Goal: Task Accomplishment & Management: Use online tool/utility

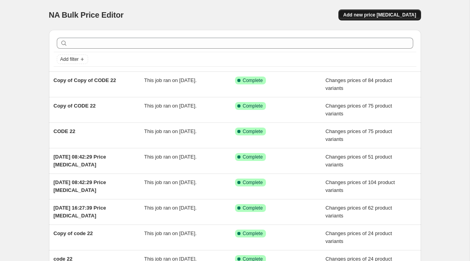
click at [361, 16] on span "Add new price [MEDICAL_DATA]" at bounding box center [379, 15] width 73 height 6
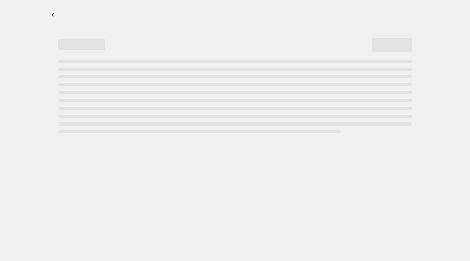
select select "percentage"
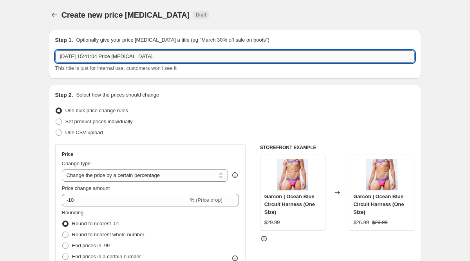
click at [85, 62] on input "[DATE] 15:41:04 Price [MEDICAL_DATA]" at bounding box center [235, 56] width 360 height 13
type input "garcon"
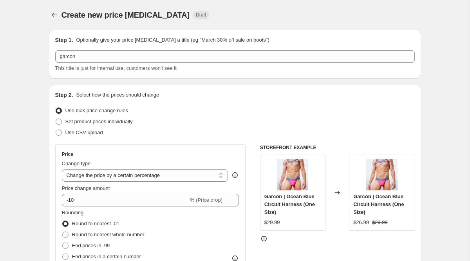
scroll to position [25, 0]
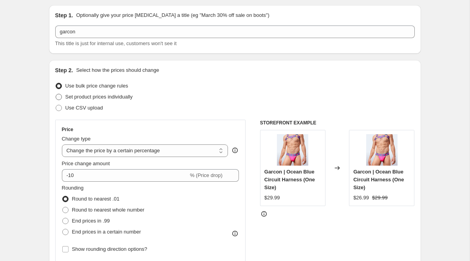
click at [62, 96] on label "Set product prices individually" at bounding box center [94, 96] width 78 height 11
click at [56, 94] on input "Set product prices individually" at bounding box center [56, 94] width 0 height 0
radio input "true"
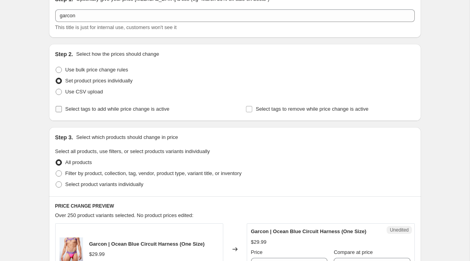
scroll to position [43, 0]
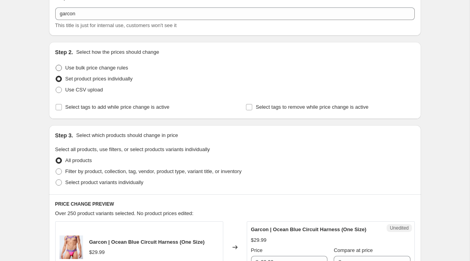
click at [58, 68] on span at bounding box center [59, 68] width 6 height 6
click at [56, 65] on input "Use bulk price change rules" at bounding box center [56, 65] width 0 height 0
radio input "true"
select select "percentage"
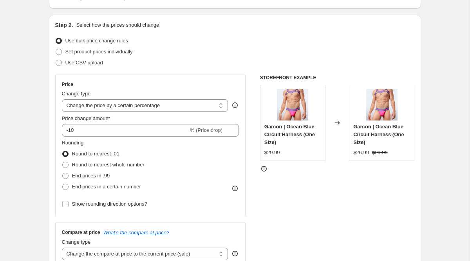
scroll to position [71, 0]
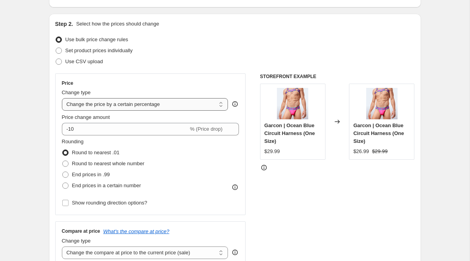
click at [90, 105] on select "Change the price to a certain amount Change the price by a certain amount Chang…" at bounding box center [145, 104] width 167 height 13
click at [62, 98] on select "Change the price to a certain amount Change the price by a certain amount Chang…" at bounding box center [145, 104] width 167 height 13
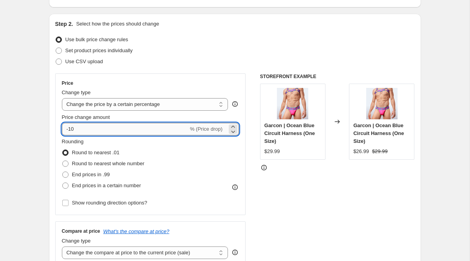
click at [90, 128] on input "-10" at bounding box center [125, 129] width 127 height 13
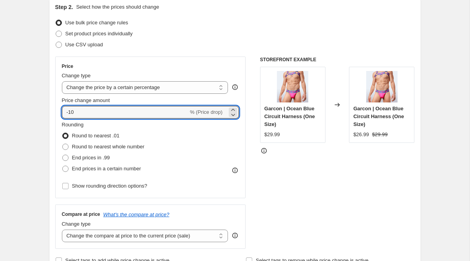
scroll to position [92, 0]
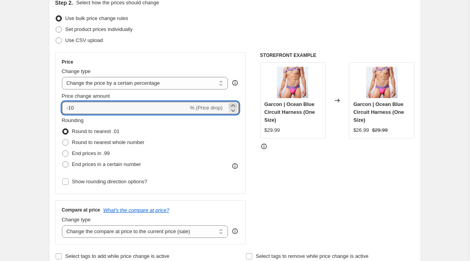
click at [235, 102] on icon at bounding box center [233, 105] width 8 height 8
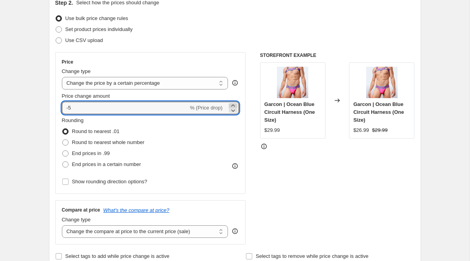
click at [235, 102] on icon at bounding box center [233, 105] width 8 height 8
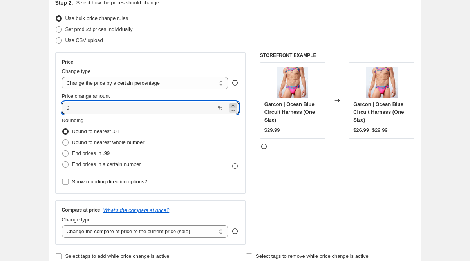
click at [235, 102] on icon at bounding box center [233, 105] width 8 height 8
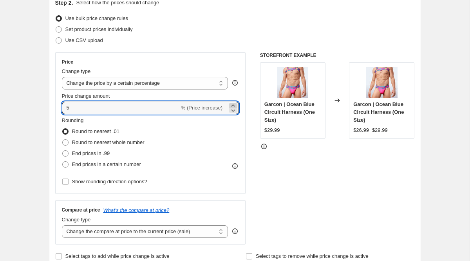
click at [235, 102] on icon at bounding box center [233, 105] width 8 height 8
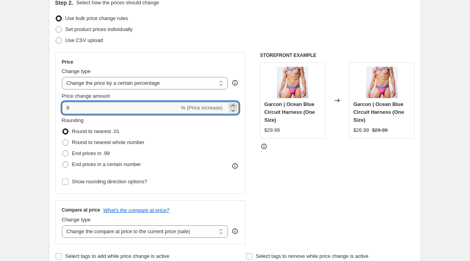
type input "10"
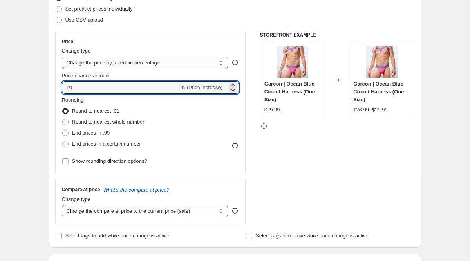
scroll to position [113, 0]
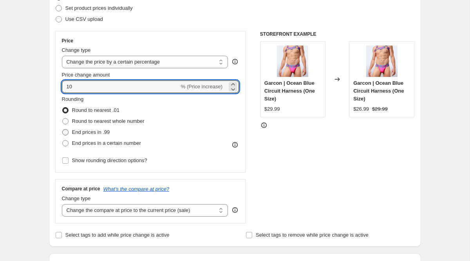
click at [78, 132] on span "End prices in .99" at bounding box center [91, 132] width 38 height 6
click at [63, 129] on input "End prices in .99" at bounding box center [62, 129] width 0 height 0
radio input "true"
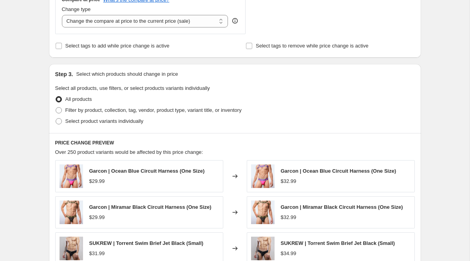
scroll to position [567, 0]
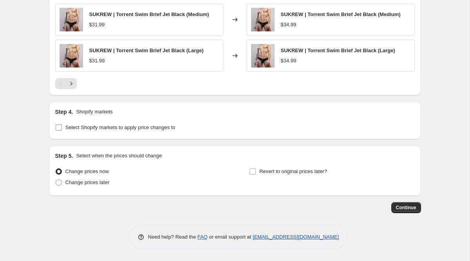
click at [60, 129] on input "Select Shopify markets to apply price changes to" at bounding box center [59, 127] width 6 height 6
checkbox input "true"
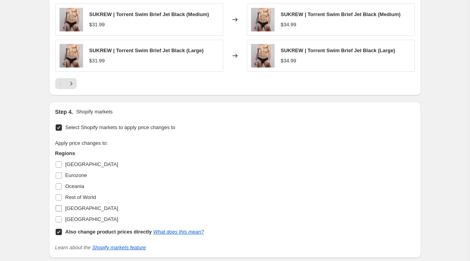
click at [61, 209] on input "[GEOGRAPHIC_DATA]" at bounding box center [59, 208] width 6 height 6
checkbox input "true"
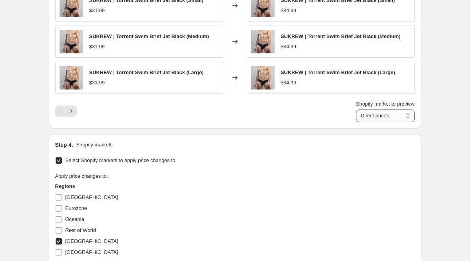
scroll to position [556, 0]
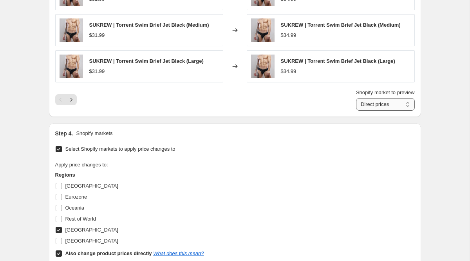
click at [368, 100] on select "Direct prices [GEOGRAPHIC_DATA]" at bounding box center [385, 104] width 59 height 13
select select "14815035607"
click at [356, 98] on select "Direct prices [GEOGRAPHIC_DATA]" at bounding box center [385, 104] width 59 height 13
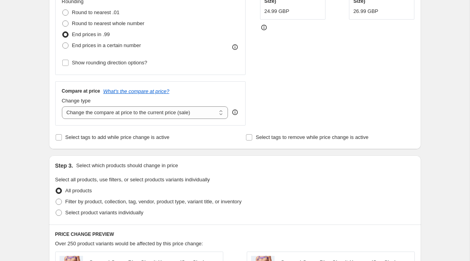
scroll to position [212, 0]
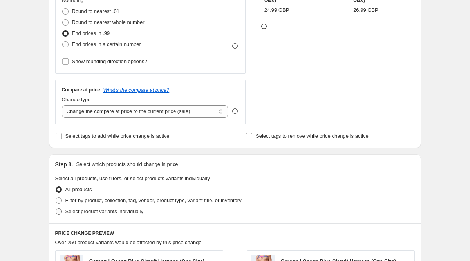
click at [71, 211] on span "Select product variants individually" at bounding box center [104, 211] width 78 height 6
click at [56, 208] on input "Select product variants individually" at bounding box center [56, 208] width 0 height 0
radio input "true"
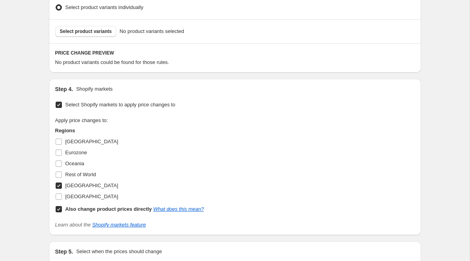
scroll to position [394, 0]
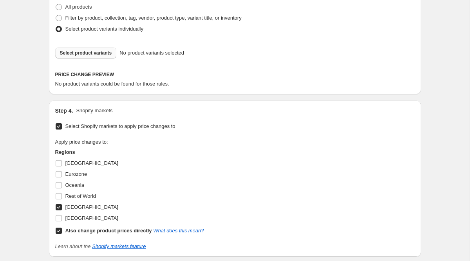
click at [76, 56] on span "Select product variants" at bounding box center [86, 53] width 52 height 6
select select "14815035607"
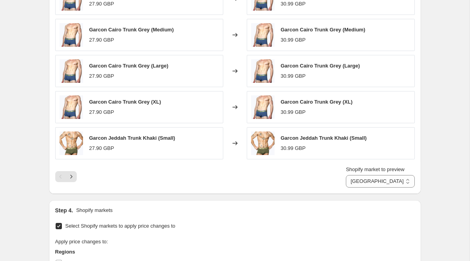
scroll to position [505, 0]
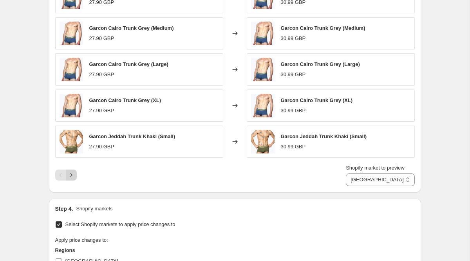
click at [70, 173] on icon "Next" at bounding box center [71, 175] width 8 height 8
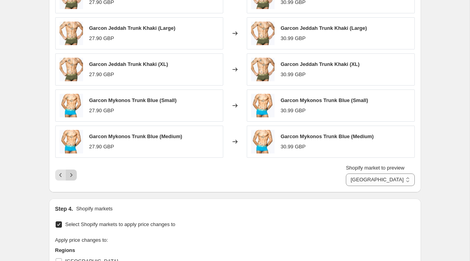
click at [72, 175] on icon "Next" at bounding box center [71, 175] width 8 height 8
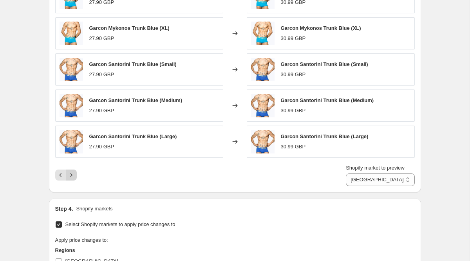
click at [72, 175] on icon "Next" at bounding box center [71, 175] width 8 height 8
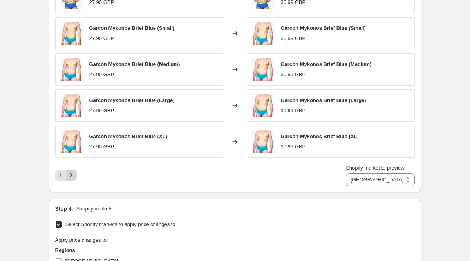
click at [72, 172] on icon "Next" at bounding box center [71, 175] width 8 height 8
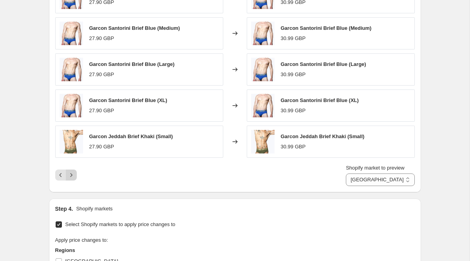
click at [73, 177] on icon "Next" at bounding box center [71, 175] width 8 height 8
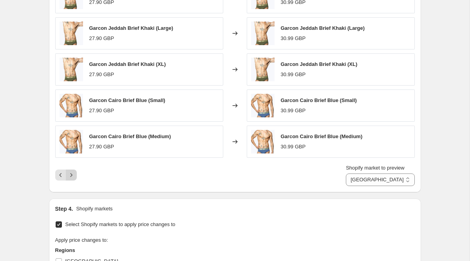
click at [73, 177] on icon "Next" at bounding box center [71, 175] width 8 height 8
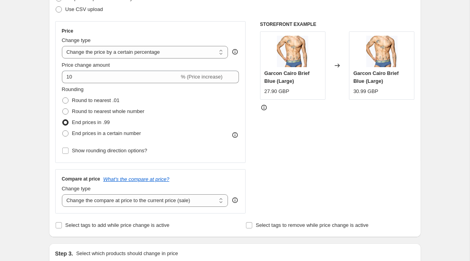
scroll to position [120, 0]
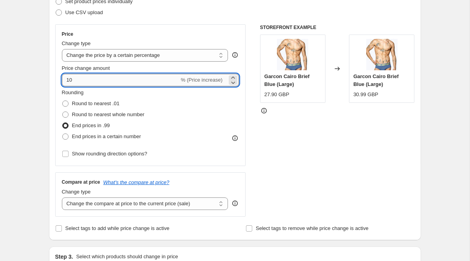
click at [91, 78] on input "10" at bounding box center [121, 80] width 118 height 13
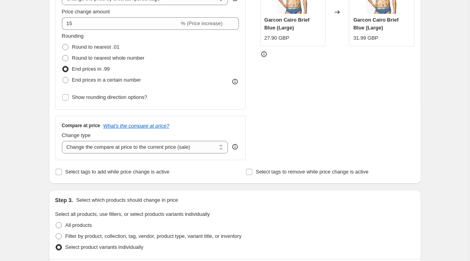
scroll to position [174, 0]
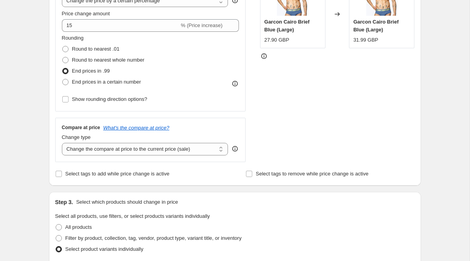
click at [100, 32] on div "Price Change type Change the price to a certain amount Change the price by a ce…" at bounding box center [151, 40] width 178 height 128
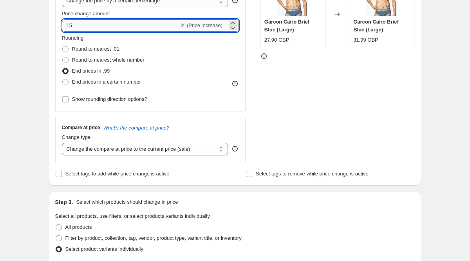
click at [98, 28] on input "15" at bounding box center [121, 25] width 118 height 13
type input "10"
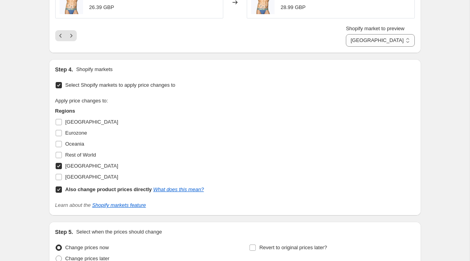
scroll to position [639, 0]
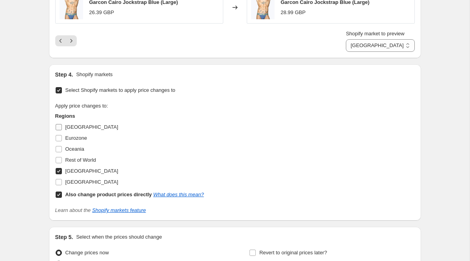
click at [62, 127] on span at bounding box center [58, 126] width 7 height 7
click at [62, 127] on input "[GEOGRAPHIC_DATA]" at bounding box center [59, 127] width 6 height 6
checkbox input "true"
click at [361, 48] on select "Direct prices [GEOGRAPHIC_DATA] [GEOGRAPHIC_DATA]" at bounding box center [380, 45] width 69 height 13
select select "13052248279"
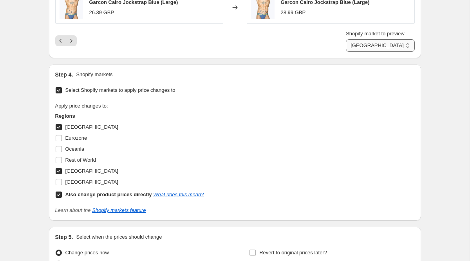
click at [352, 39] on select "Direct prices [GEOGRAPHIC_DATA] [GEOGRAPHIC_DATA]" at bounding box center [380, 45] width 69 height 13
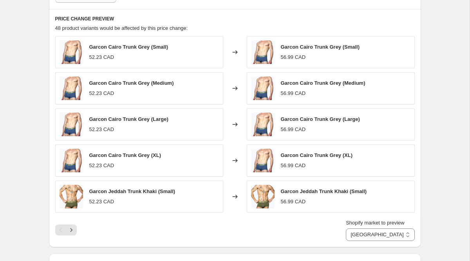
scroll to position [446, 0]
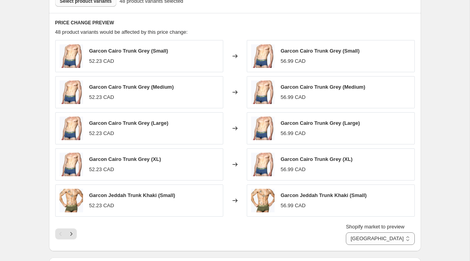
click at [296, 133] on div "56.99 CAD" at bounding box center [293, 133] width 25 height 8
copy div "56.99 CAD"
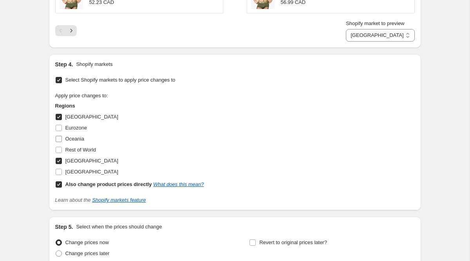
scroll to position [651, 0]
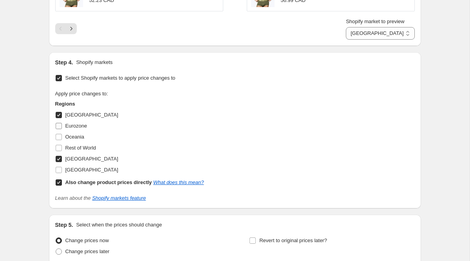
click at [57, 127] on input "Eurozone" at bounding box center [59, 126] width 6 height 6
checkbox input "true"
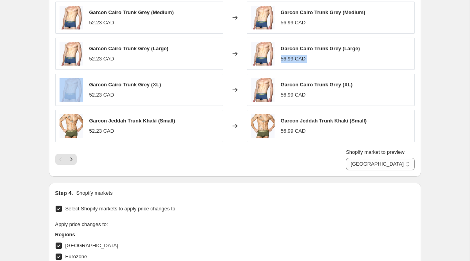
scroll to position [514, 0]
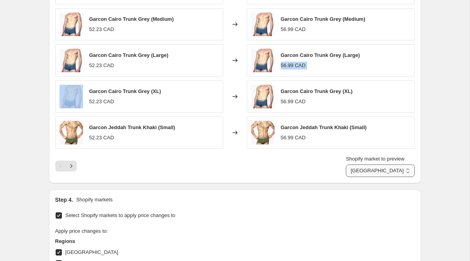
click at [366, 170] on select "Direct prices [GEOGRAPHIC_DATA] Eurozone [GEOGRAPHIC_DATA]" at bounding box center [380, 170] width 69 height 13
select select "24543447"
click at [352, 164] on select "Direct prices [GEOGRAPHIC_DATA] Eurozone [GEOGRAPHIC_DATA]" at bounding box center [380, 170] width 69 height 13
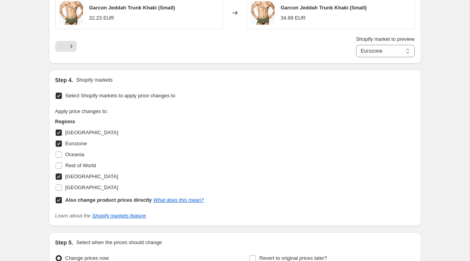
scroll to position [636, 0]
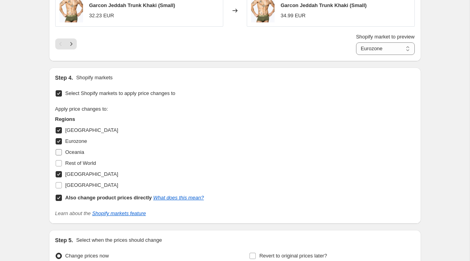
click at [62, 152] on span at bounding box center [58, 152] width 7 height 7
click at [62, 152] on input "Oceania" at bounding box center [59, 152] width 6 height 6
checkbox input "true"
click at [62, 163] on span at bounding box center [58, 162] width 7 height 7
click at [62, 163] on input "Rest of World" at bounding box center [59, 163] width 6 height 6
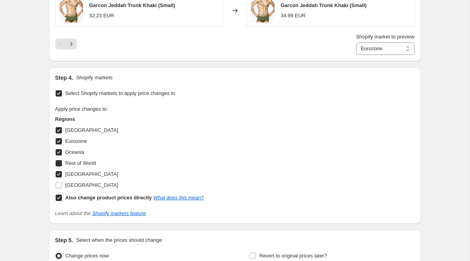
checkbox input "true"
click at [62, 185] on span at bounding box center [58, 184] width 7 height 7
click at [62, 185] on input "[GEOGRAPHIC_DATA]" at bounding box center [59, 185] width 6 height 6
click at [63, 185] on label "[GEOGRAPHIC_DATA]" at bounding box center [86, 184] width 63 height 11
click at [62, 185] on input "[GEOGRAPHIC_DATA]" at bounding box center [59, 185] width 6 height 6
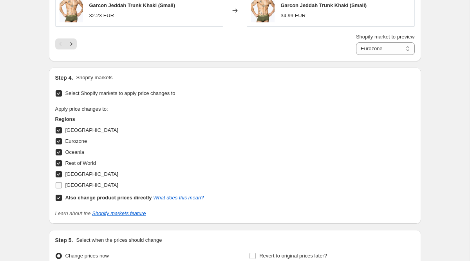
checkbox input "false"
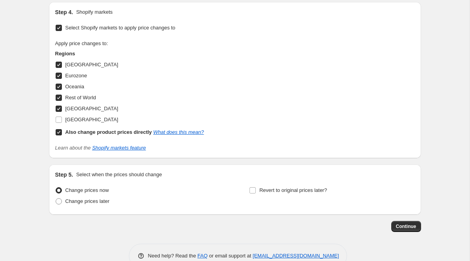
scroll to position [720, 0]
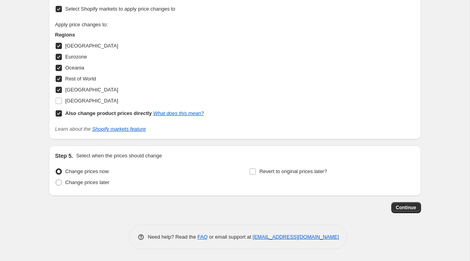
click at [84, 114] on b "Also change product prices directly" at bounding box center [108, 113] width 87 height 6
click at [62, 114] on input "Also change product prices directly What does this mean?" at bounding box center [59, 113] width 6 height 6
checkbox input "false"
click at [407, 207] on span "Continue" at bounding box center [406, 207] width 20 height 6
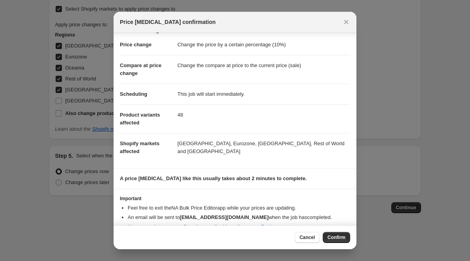
scroll to position [25, 0]
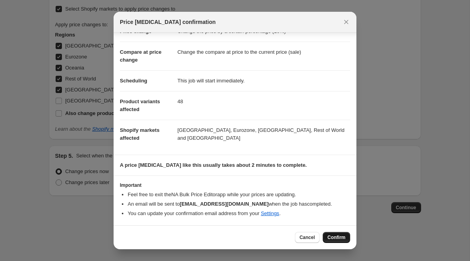
click at [334, 233] on button "Confirm" at bounding box center [336, 237] width 27 height 11
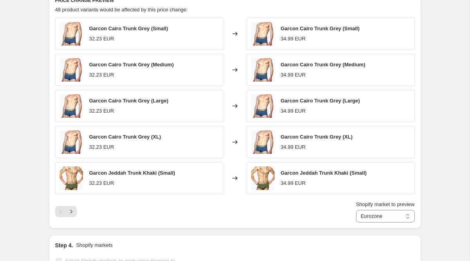
scroll to position [555, 0]
